Goal: Transaction & Acquisition: Purchase product/service

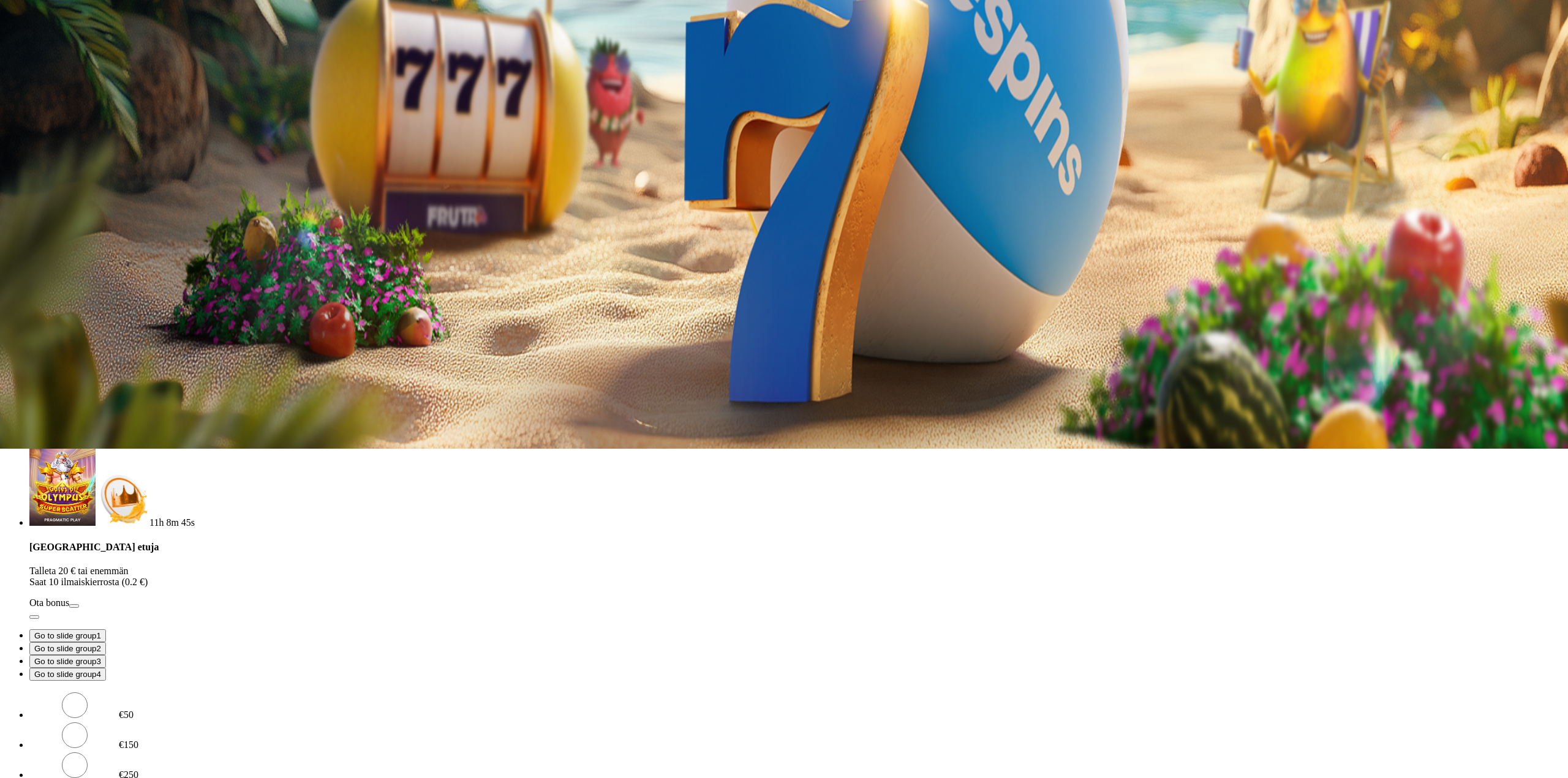
drag, startPoint x: 134, startPoint y: 263, endPoint x: 120, endPoint y: 258, distance: 14.9
click at [117, 262] on div "3h 34m 37s Taso 42 Onni [PERSON_NAME] 0.07 € Talletus 0.07 € Kasino Live Kasino…" at bounding box center [784, 252] width 1558 height 1151
type input "**"
drag, startPoint x: 249, startPoint y: 304, endPoint x: 254, endPoint y: 297, distance: 8.6
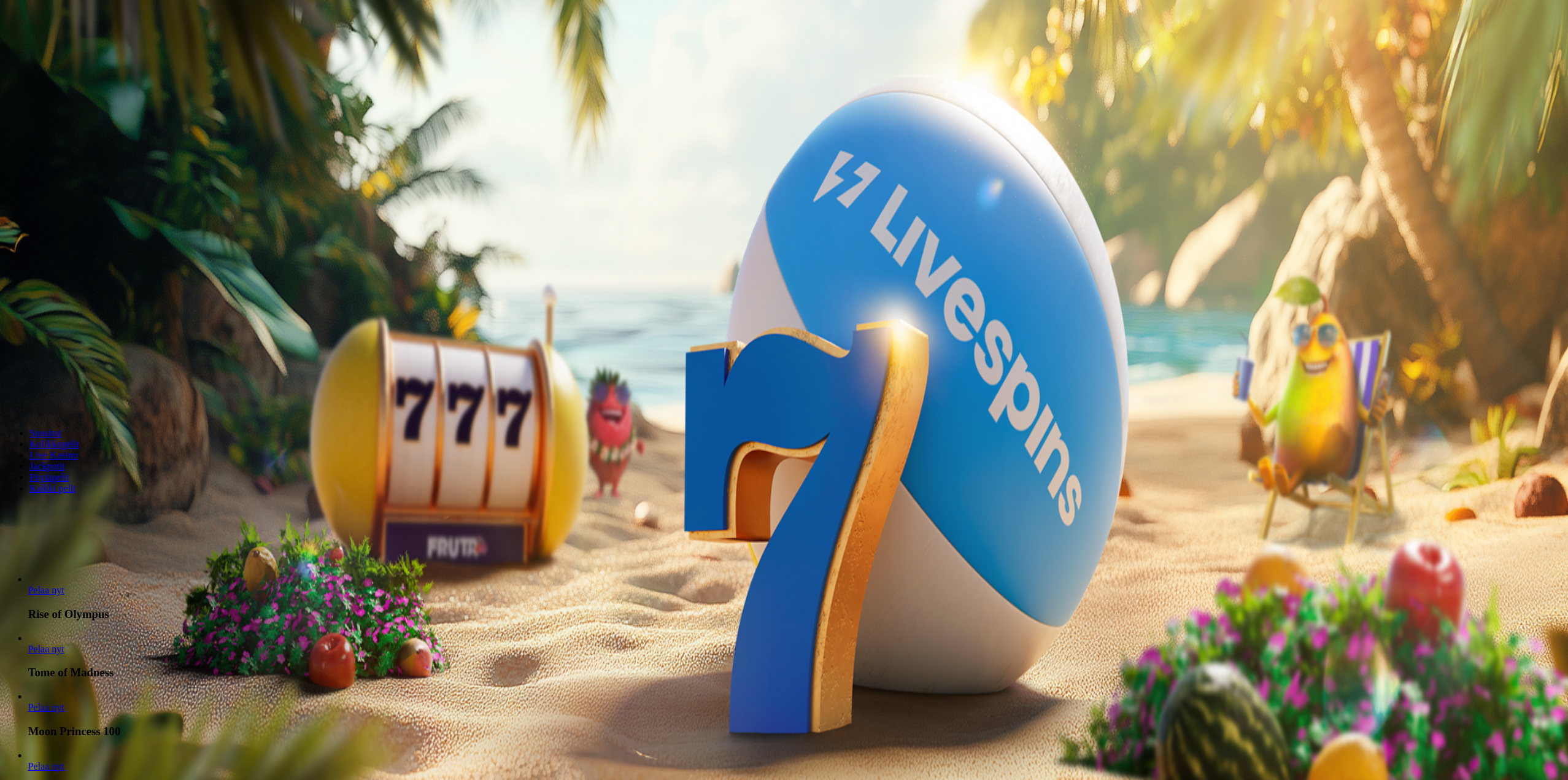
click at [28, 655] on link "Tome of Madness" at bounding box center [28, 655] width 0 height 0
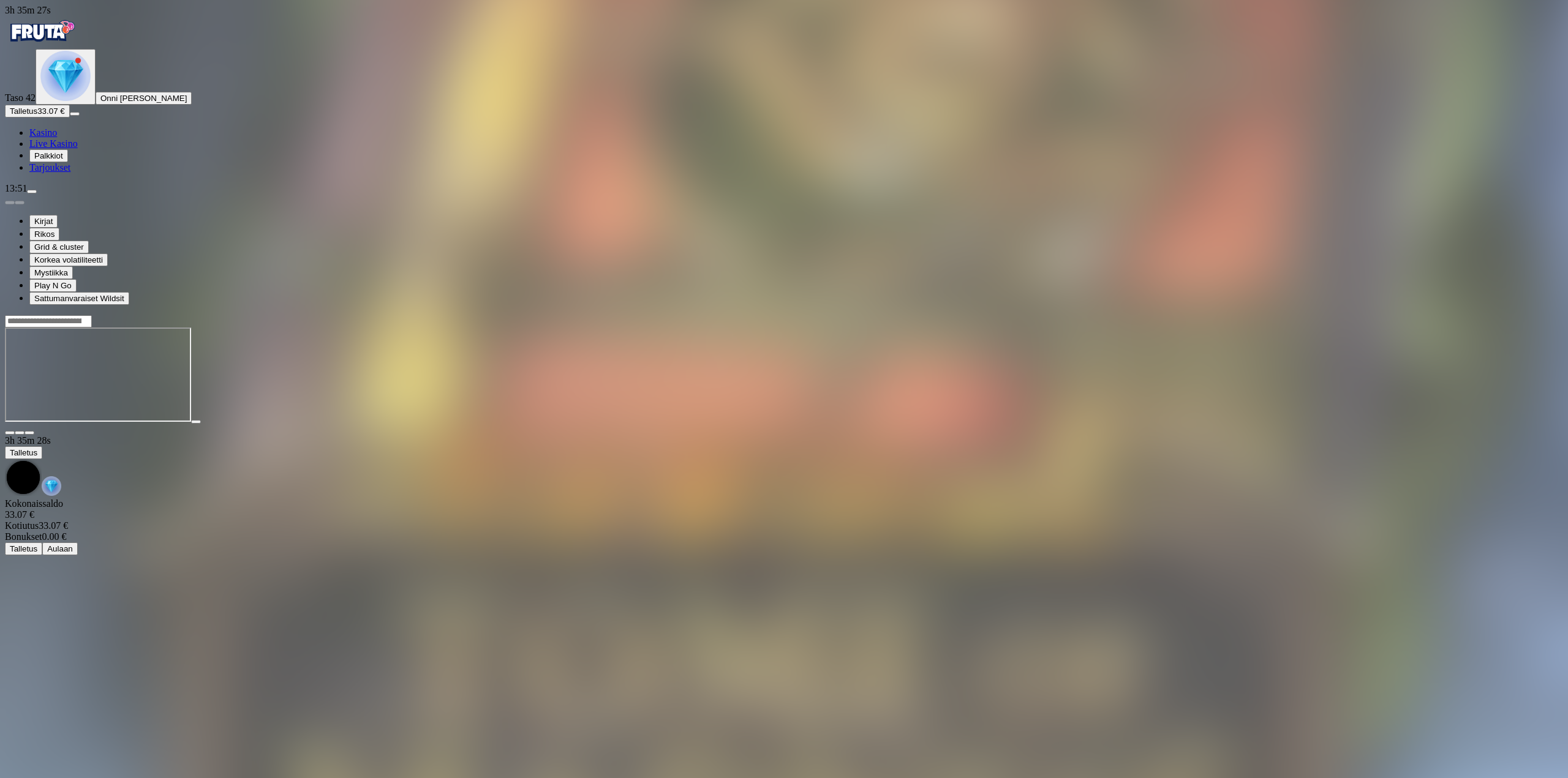
click at [29, 433] on span "fullscreen icon" at bounding box center [29, 433] width 0 height 0
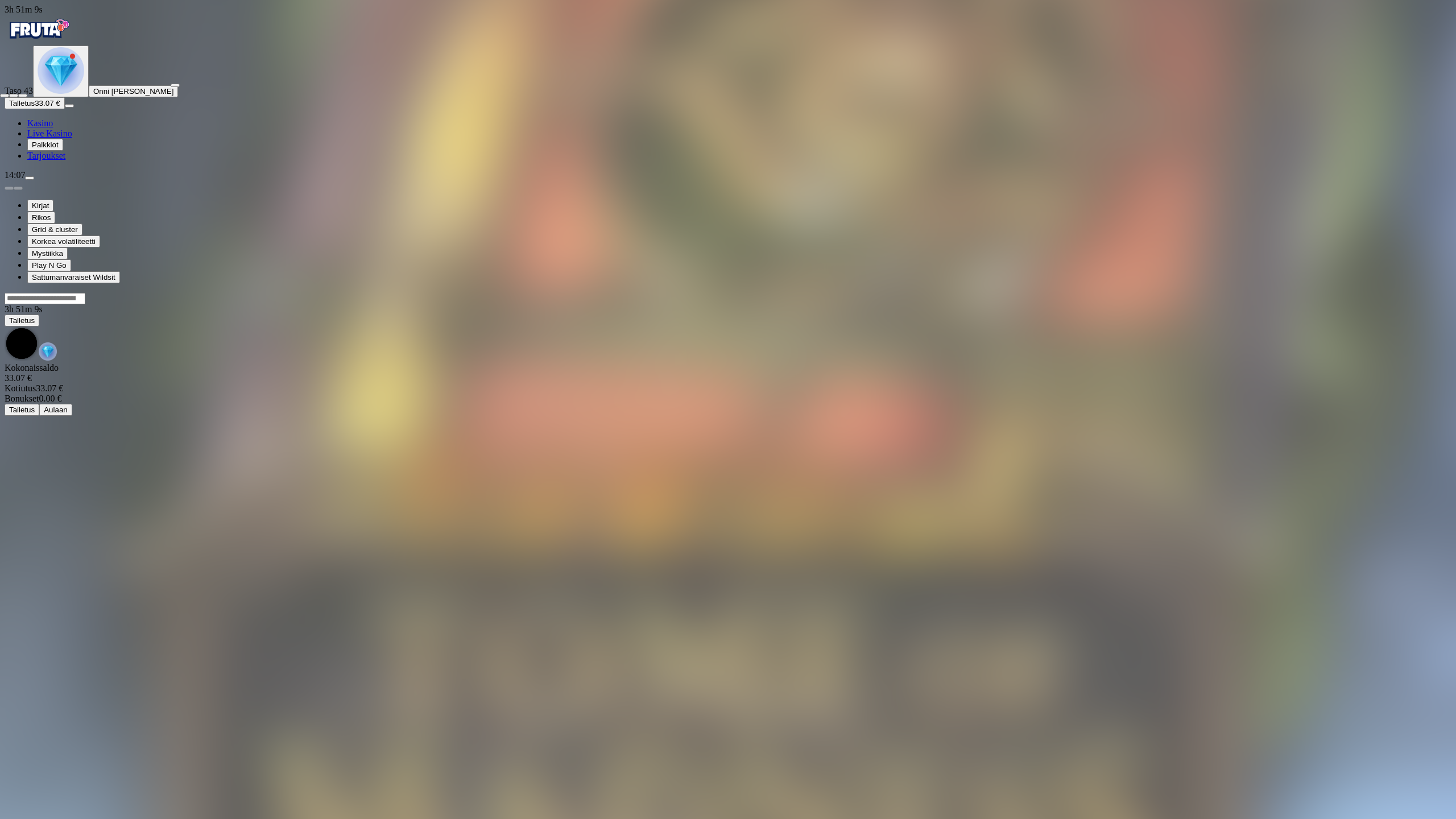
click at [1446, 87] on div at bounding box center [728, 92] width 1456 height 10
click at [5, 96] on span "close icon" at bounding box center [5, 96] width 0 height 0
